Goal: Transaction & Acquisition: Purchase product/service

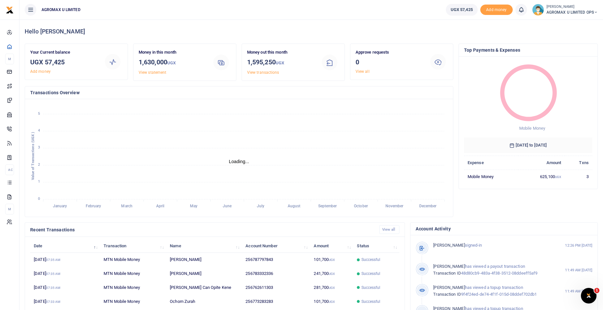
scroll to position [5, 5]
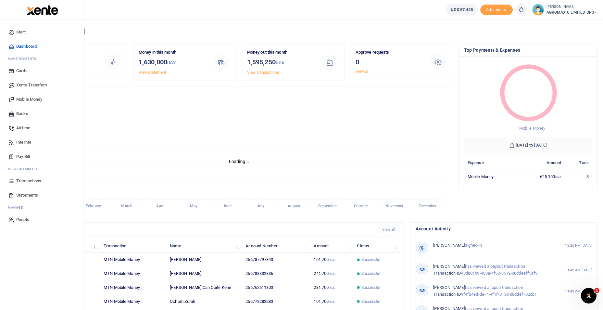
click at [25, 100] on span "Mobile Money" at bounding box center [29, 99] width 26 height 6
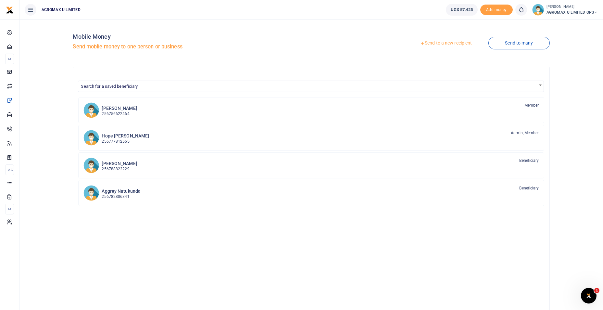
click at [435, 42] on div at bounding box center [301, 155] width 603 height 310
click at [436, 43] on link "Send to a new recipient" at bounding box center [446, 43] width 85 height 12
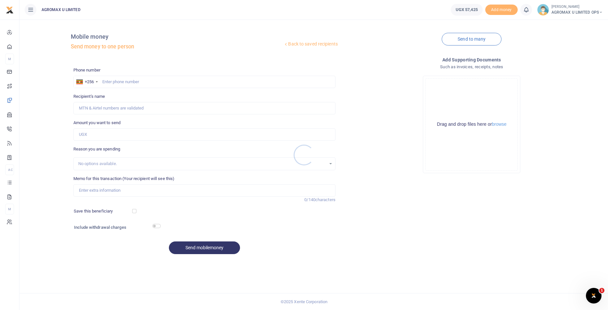
click at [109, 80] on div at bounding box center [304, 155] width 608 height 310
click at [115, 82] on input "text" at bounding box center [204, 82] width 262 height 12
click at [114, 81] on input "757" at bounding box center [204, 82] width 262 height 12
type input "759947202"
click at [106, 135] on input "Amount you want to send" at bounding box center [204, 134] width 262 height 12
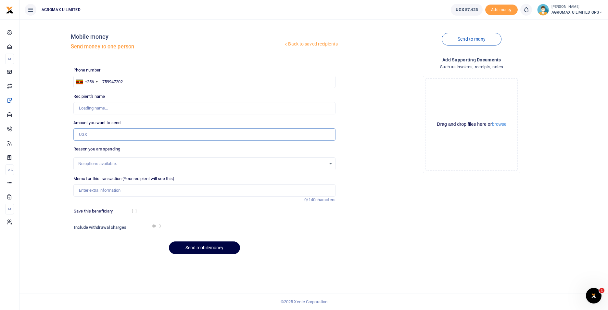
type input "Rodney Kwikiriza"
type input "27,000"
click at [99, 190] on input "Memo for this transaction (Your recipient will see this)" at bounding box center [204, 190] width 262 height 12
click at [78, 189] on input "company search" at bounding box center [204, 190] width 262 height 12
type input "Agromax company search"
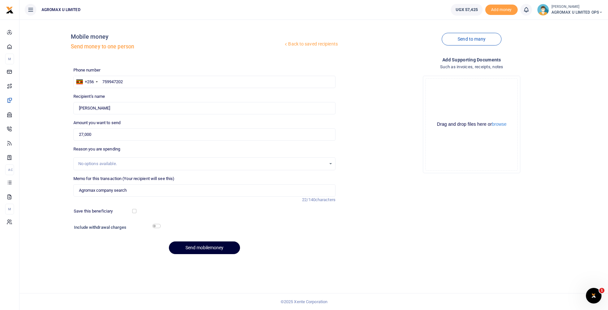
click at [215, 249] on button "Send mobilemoney" at bounding box center [204, 247] width 71 height 13
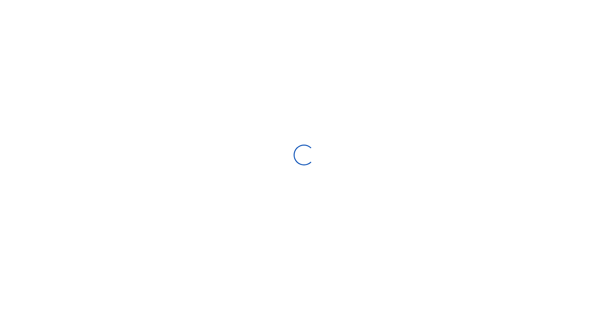
select select "Loading bundles"
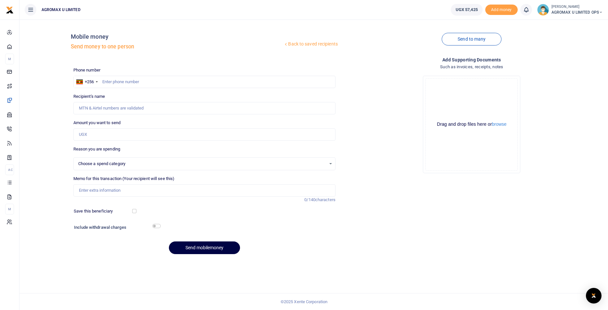
select select
click at [121, 82] on input "text" at bounding box center [204, 82] width 262 height 12
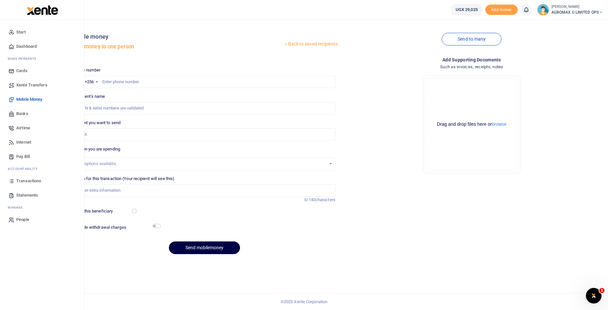
click at [24, 45] on span "Dashboard" at bounding box center [26, 46] width 20 height 6
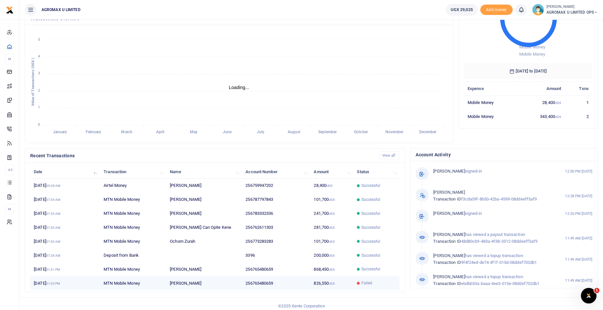
scroll to position [78, 0]
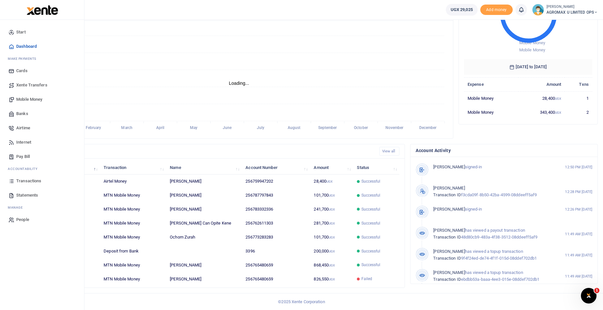
click at [31, 180] on span "Transactions" at bounding box center [28, 181] width 25 height 6
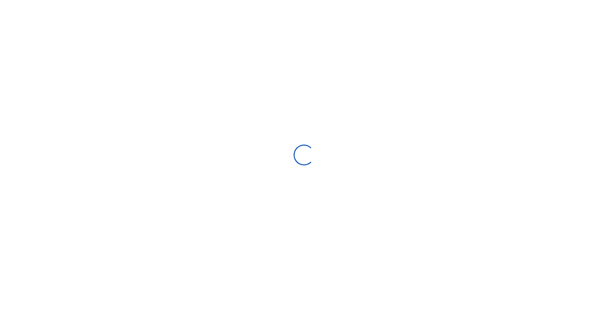
select select
type input "[DATE] - [DATE]"
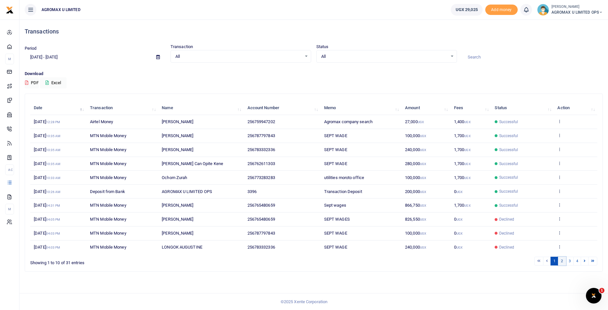
click at [560, 261] on link "2" at bounding box center [562, 260] width 8 height 9
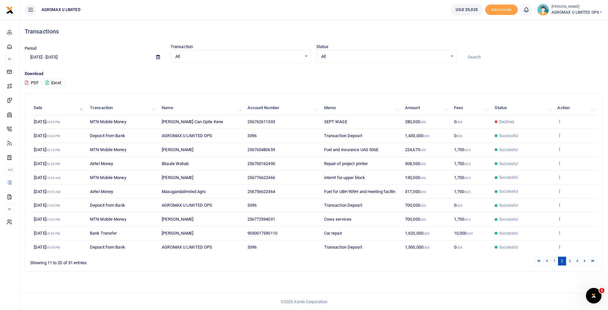
click at [561, 149] on icon at bounding box center [559, 149] width 4 height 5
click at [540, 161] on link "View details" at bounding box center [535, 159] width 51 height 9
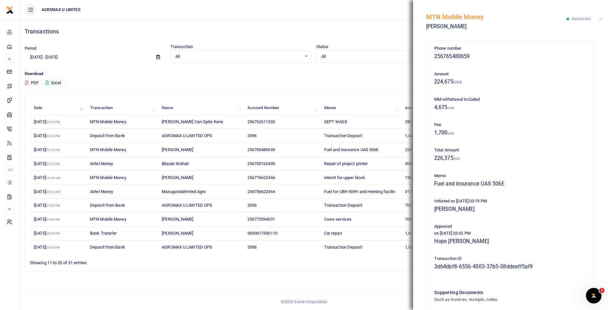
drag, startPoint x: 427, startPoint y: 17, endPoint x: 553, endPoint y: 277, distance: 289.6
click at [553, 277] on div "MTN Mobile Money May Namuyiga Successful Phone number 256765480659 Amount 224,6…" at bounding box center [510, 155] width 195 height 310
click at [601, 19] on button "Close" at bounding box center [600, 19] width 4 height 4
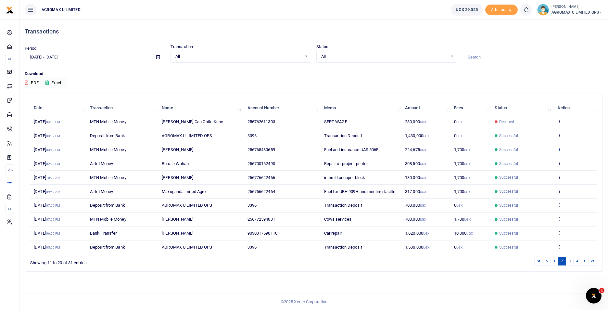
click at [560, 148] on icon at bounding box center [559, 149] width 4 height 5
click at [542, 161] on link "View details" at bounding box center [535, 159] width 51 height 9
